Goal: Task Accomplishment & Management: Use online tool/utility

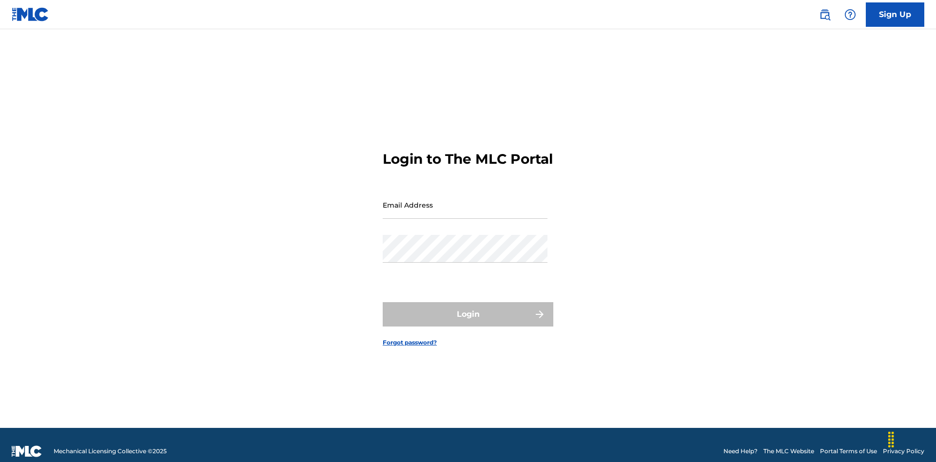
scroll to position [13, 0]
click at [465, 200] on input "Email Address" at bounding box center [465, 205] width 165 height 28
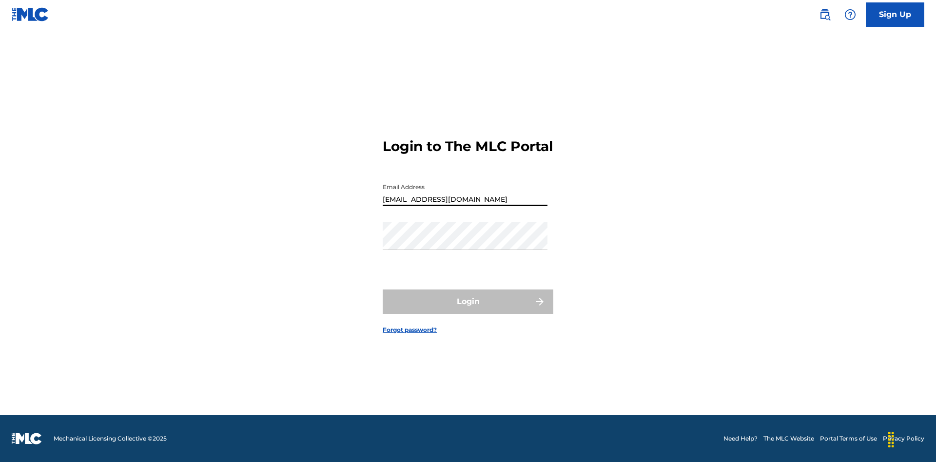
type input "[EMAIL_ADDRESS][DOMAIN_NAME]"
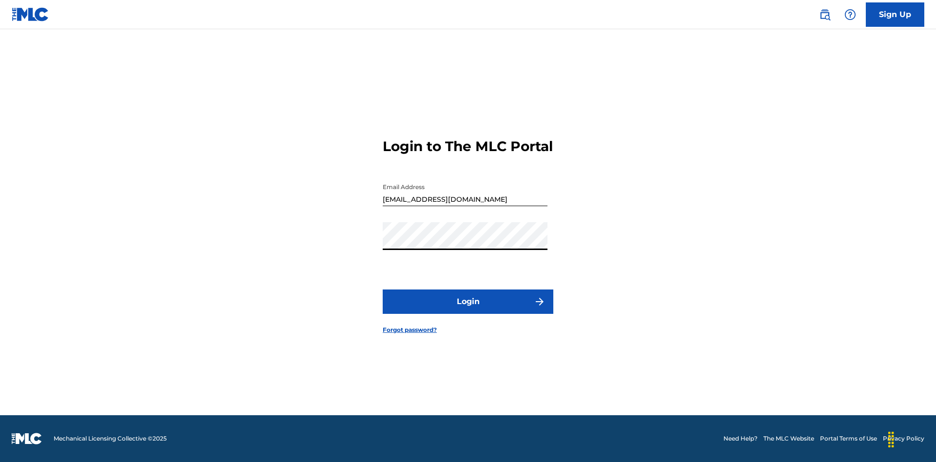
click at [468, 310] on button "Login" at bounding box center [468, 302] width 171 height 24
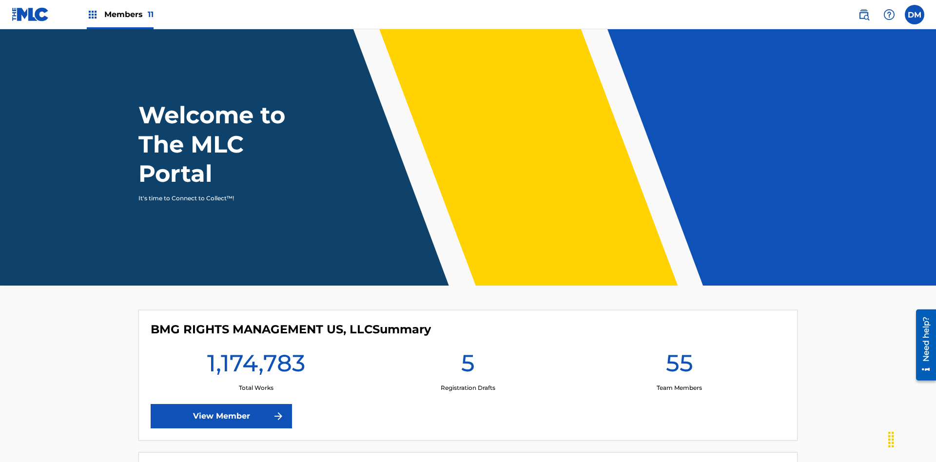
click at [120, 14] on span "Members 11" at bounding box center [128, 14] width 49 height 11
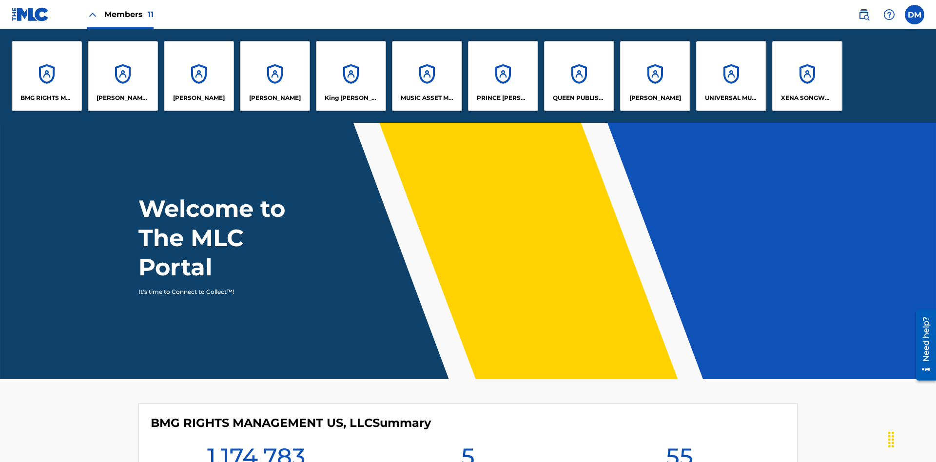
click at [350, 98] on p "King [PERSON_NAME]" at bounding box center [351, 98] width 53 height 9
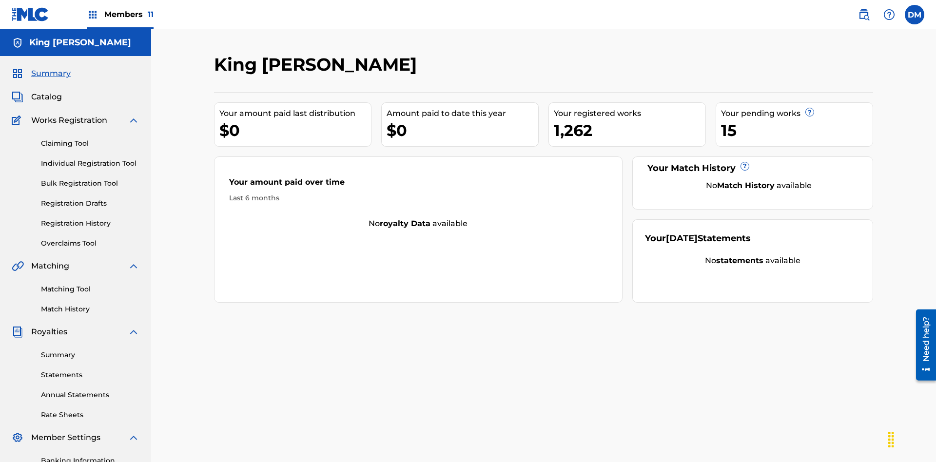
click at [90, 284] on link "Matching Tool" at bounding box center [90, 289] width 98 height 10
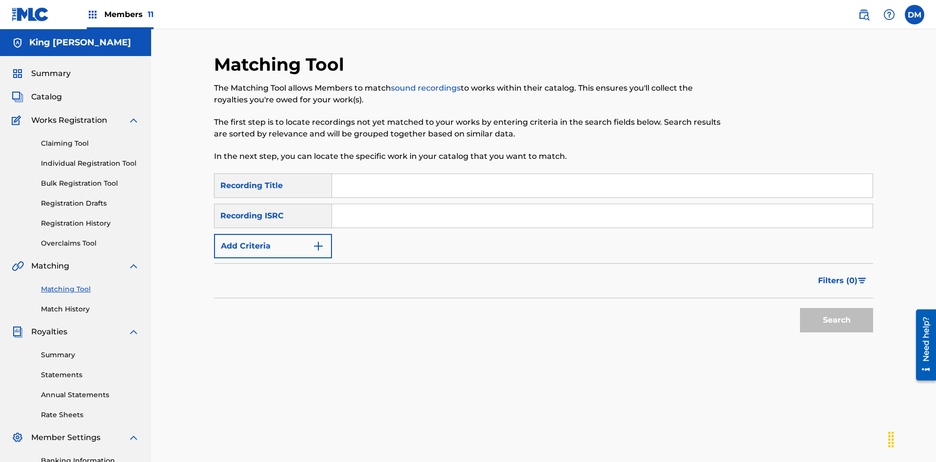
click at [602, 174] on input "Search Form" at bounding box center [602, 185] width 541 height 23
type input "Cowboy"
click at [838, 275] on span "Filters ( 0 )" at bounding box center [837, 281] width 39 height 12
click at [0, 0] on input "Search Form" at bounding box center [0, 0] width 0 height 0
click at [0, 0] on button "Apply Filters" at bounding box center [0, 0] width 0 height 0
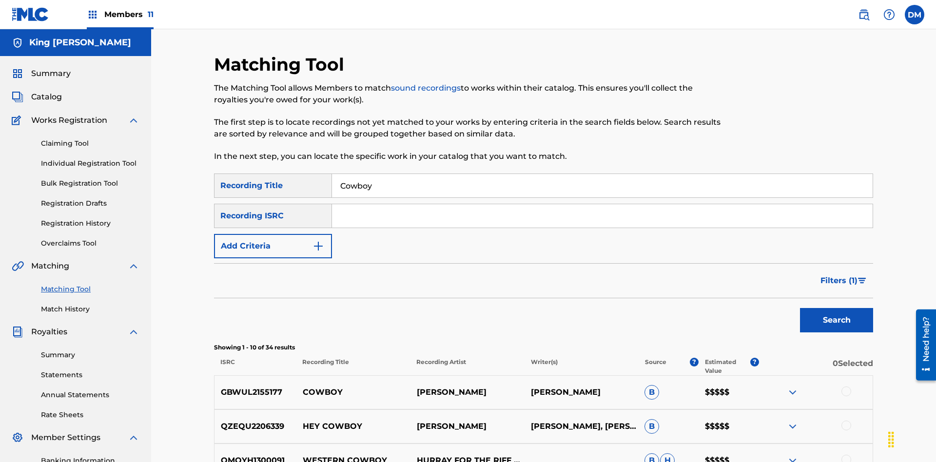
click at [602, 174] on input "Cowboy" at bounding box center [602, 185] width 541 height 23
click at [602, 174] on input "Search Form" at bounding box center [602, 185] width 541 height 23
type input "Hocus Pocus"
click at [838, 275] on span "Filters ( 1 )" at bounding box center [838, 281] width 37 height 12
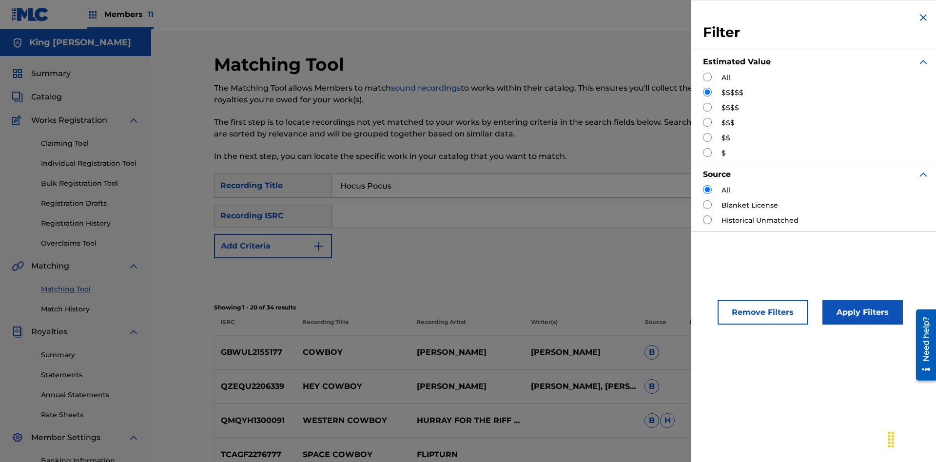
click at [707, 107] on input "Search Form" at bounding box center [707, 107] width 9 height 9
click at [861, 312] on button "Apply Filters" at bounding box center [862, 312] width 80 height 24
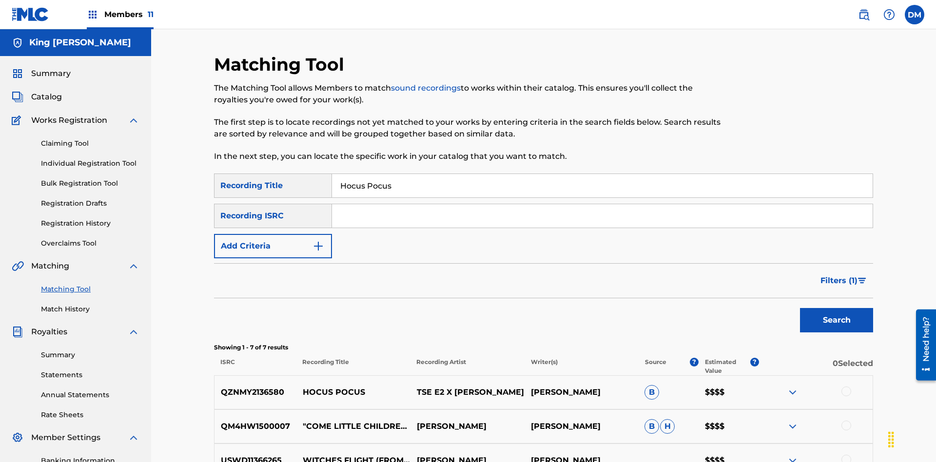
scroll to position [142, 0]
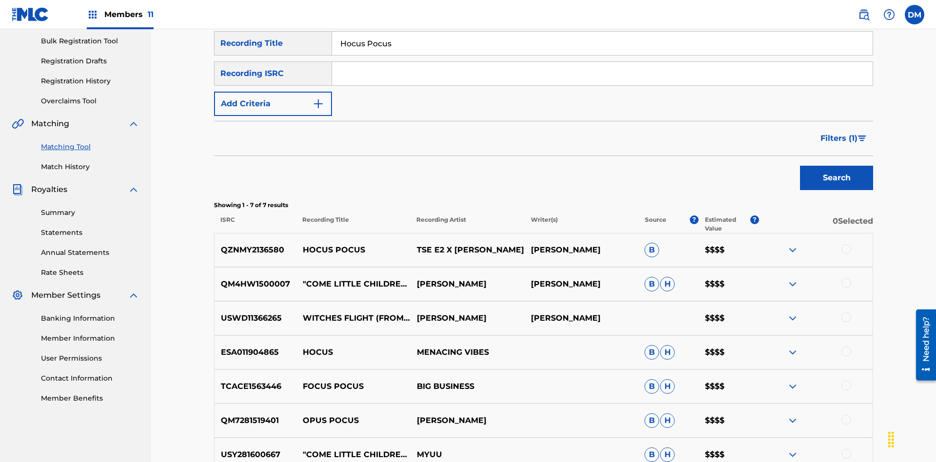
click at [602, 55] on input "Hocus Pocus" at bounding box center [602, 43] width 541 height 23
click at [602, 55] on input "Search Form" at bounding box center [602, 43] width 541 height 23
type input "[PERSON_NAME]"
click at [838, 133] on span "Filters ( 1 )" at bounding box center [838, 139] width 37 height 12
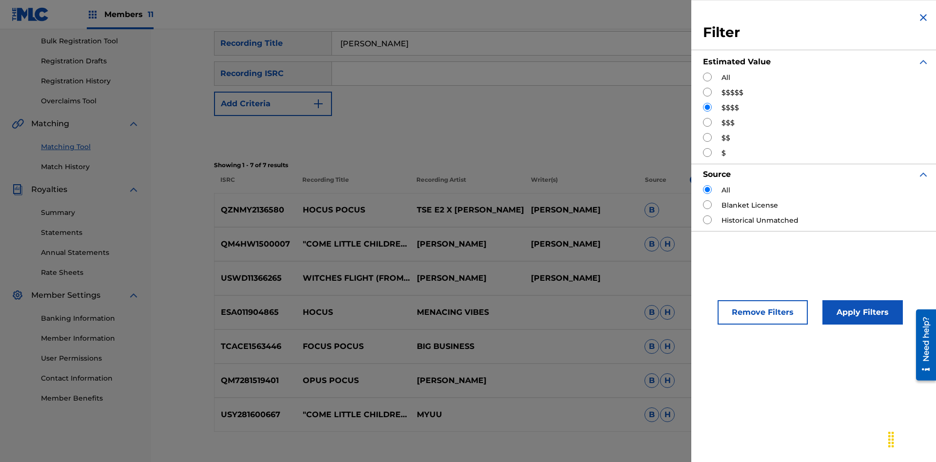
click at [707, 122] on input "Search Form" at bounding box center [707, 122] width 9 height 9
click at [861, 312] on button "Apply Filters" at bounding box center [862, 312] width 80 height 24
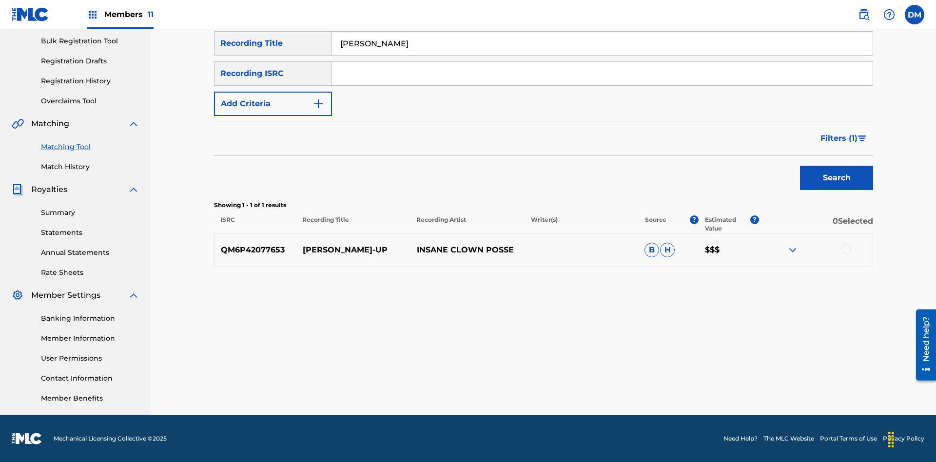
click at [602, 55] on input "[PERSON_NAME]" at bounding box center [602, 43] width 541 height 23
click at [602, 55] on input "Search Form" at bounding box center [602, 43] width 541 height 23
type input "[PERSON_NAME]"
click at [838, 138] on span "Filters ( 1 )" at bounding box center [838, 139] width 37 height 12
click at [0, 0] on input "Search Form" at bounding box center [0, 0] width 0 height 0
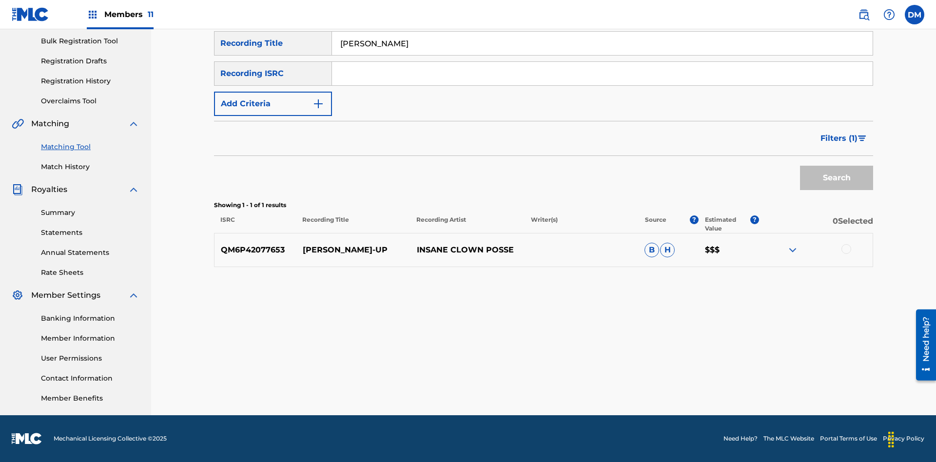
click at [0, 0] on button "Apply Filters" at bounding box center [0, 0] width 0 height 0
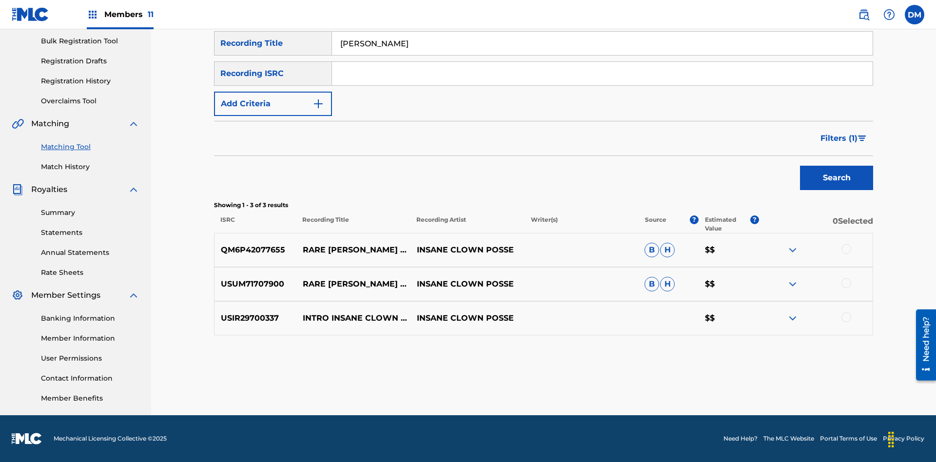
click at [602, 55] on input "[PERSON_NAME]" at bounding box center [602, 43] width 541 height 23
click at [602, 55] on input "Search Form" at bounding box center [602, 43] width 541 height 23
type input "[PERSON_NAME]"
click at [838, 138] on span "Filters ( 1 )" at bounding box center [838, 139] width 37 height 12
click at [0, 0] on input "Search Form" at bounding box center [0, 0] width 0 height 0
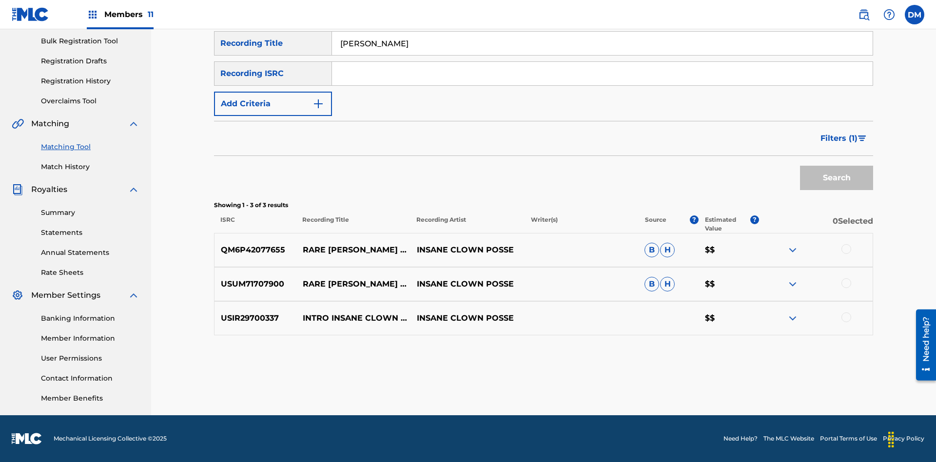
click at [0, 0] on button "Apply Filters" at bounding box center [0, 0] width 0 height 0
